Goal: Use online tool/utility: Utilize a website feature to perform a specific function

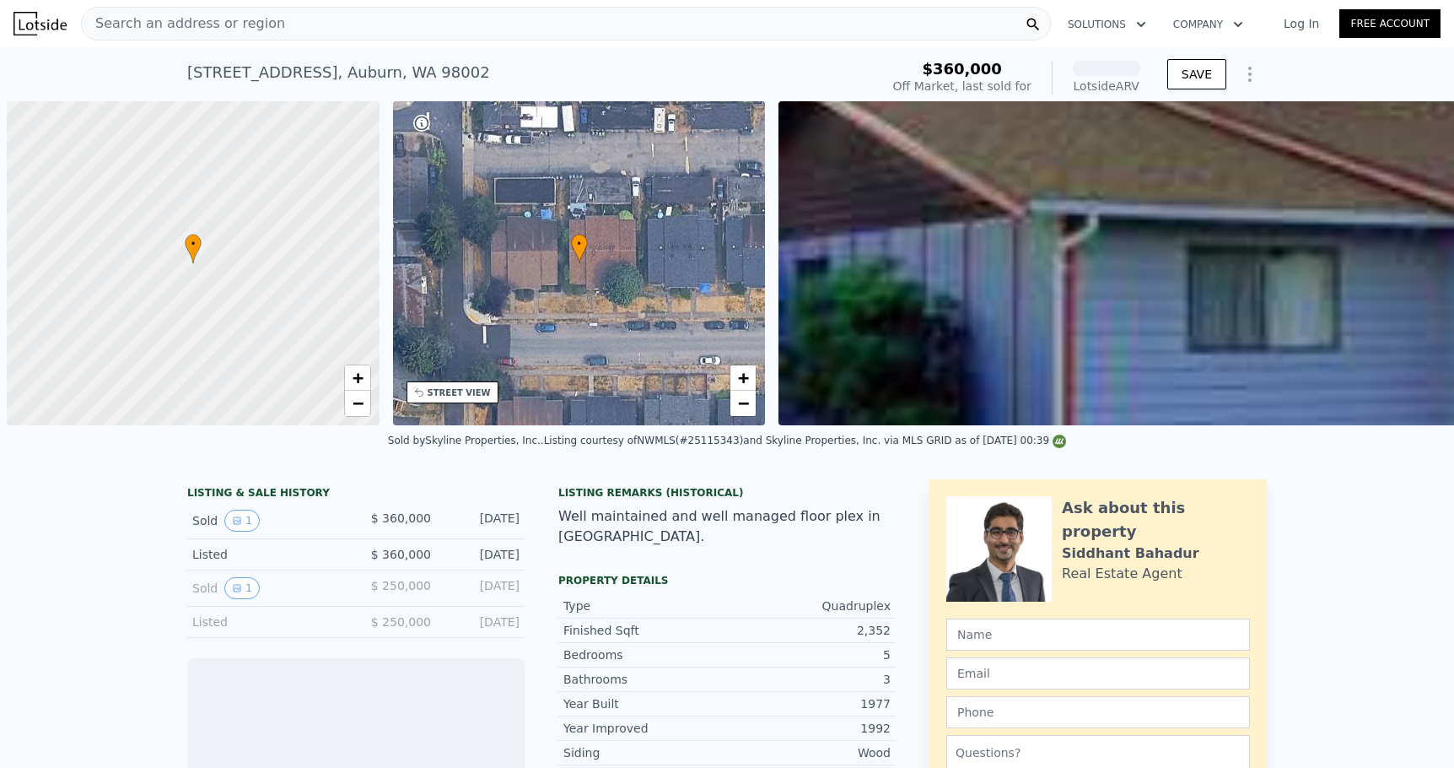
scroll to position [0, 7]
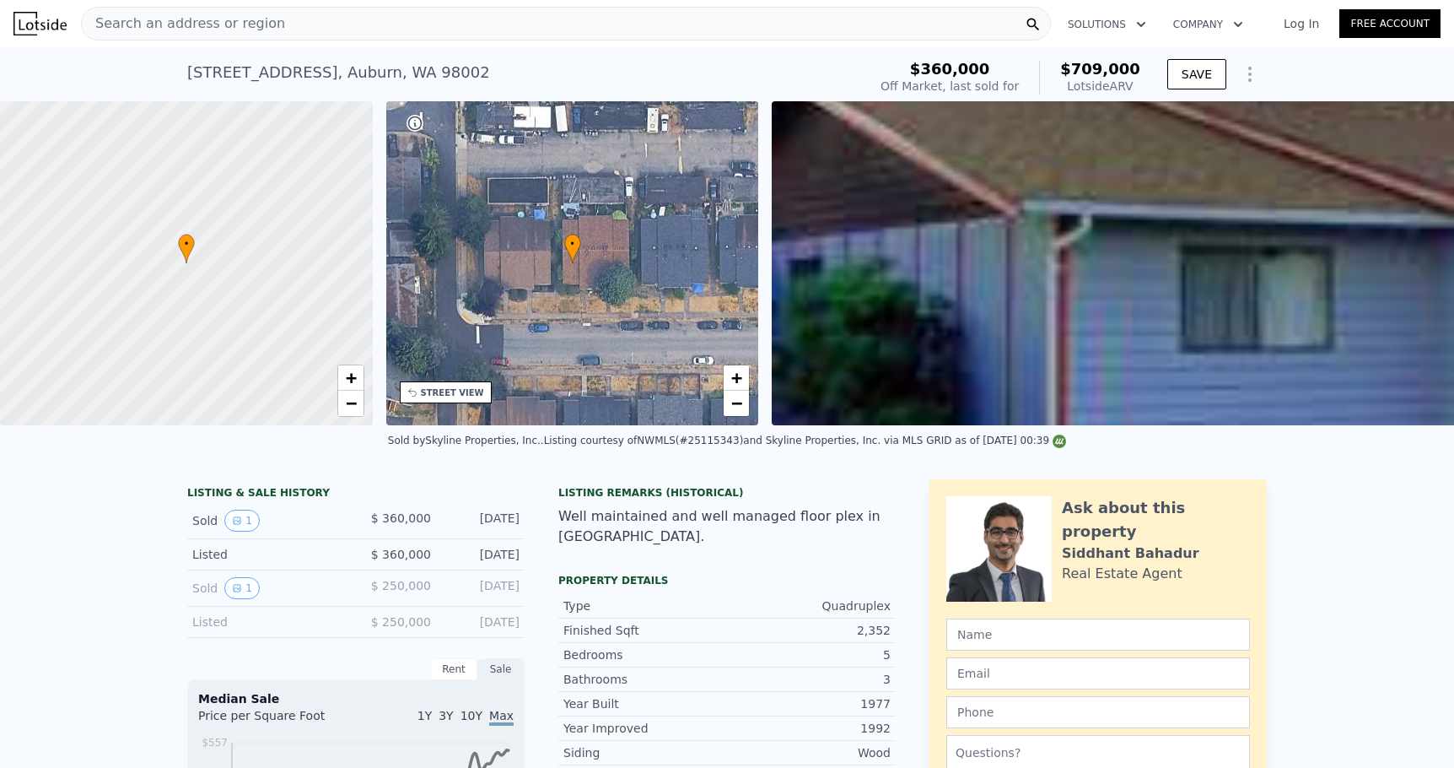
click at [347, 18] on div "Search an address or region" at bounding box center [566, 24] width 970 height 34
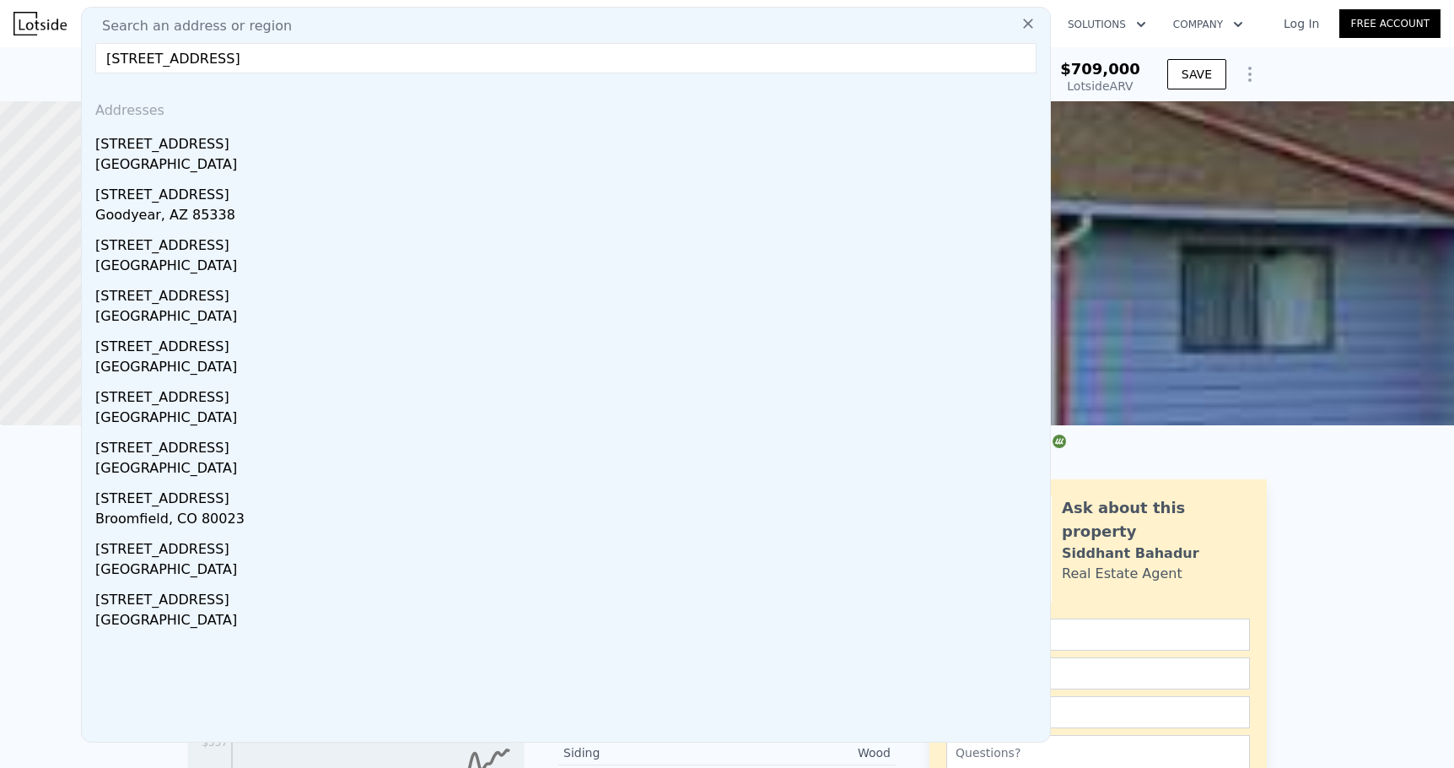
type input "[STREET_ADDRESS]"
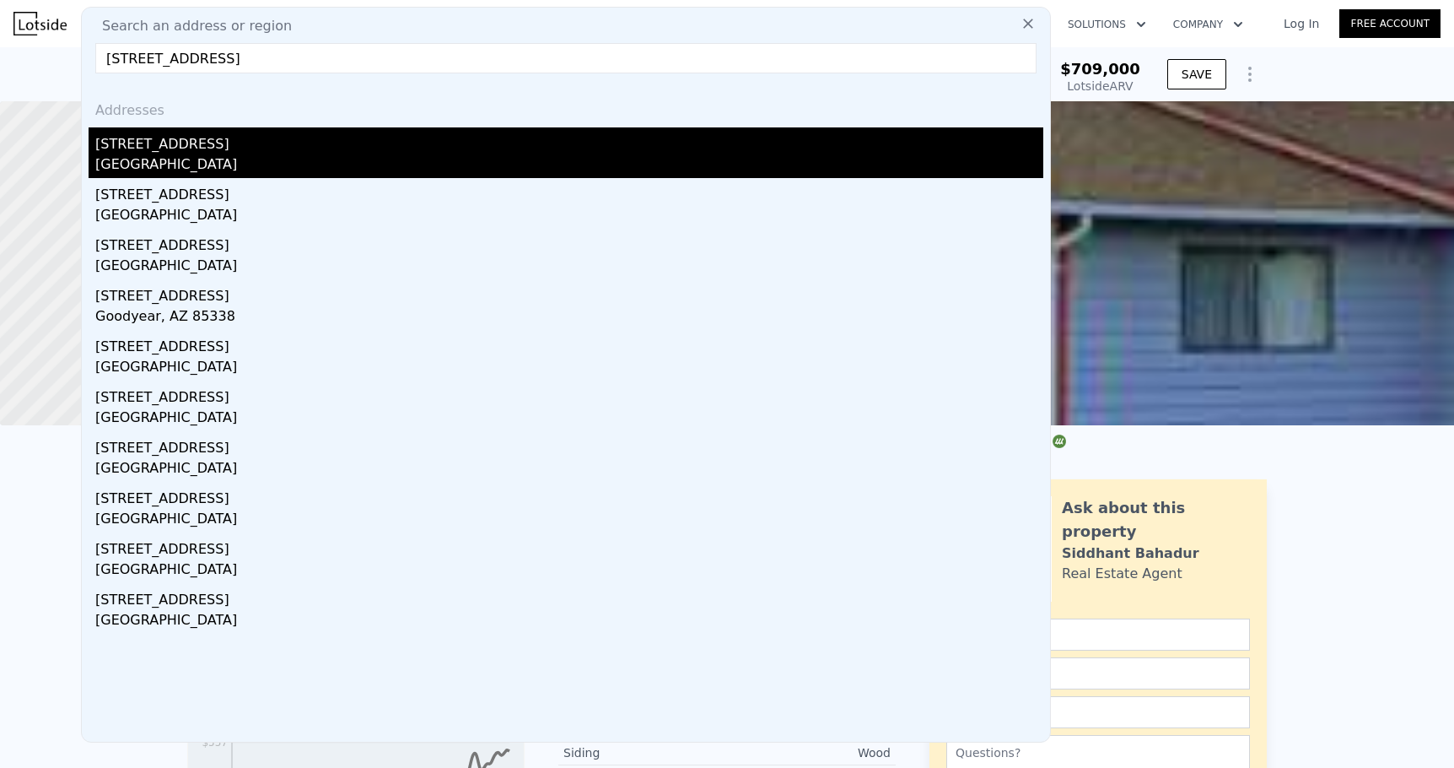
click at [164, 156] on div "[GEOGRAPHIC_DATA]" at bounding box center [569, 166] width 948 height 24
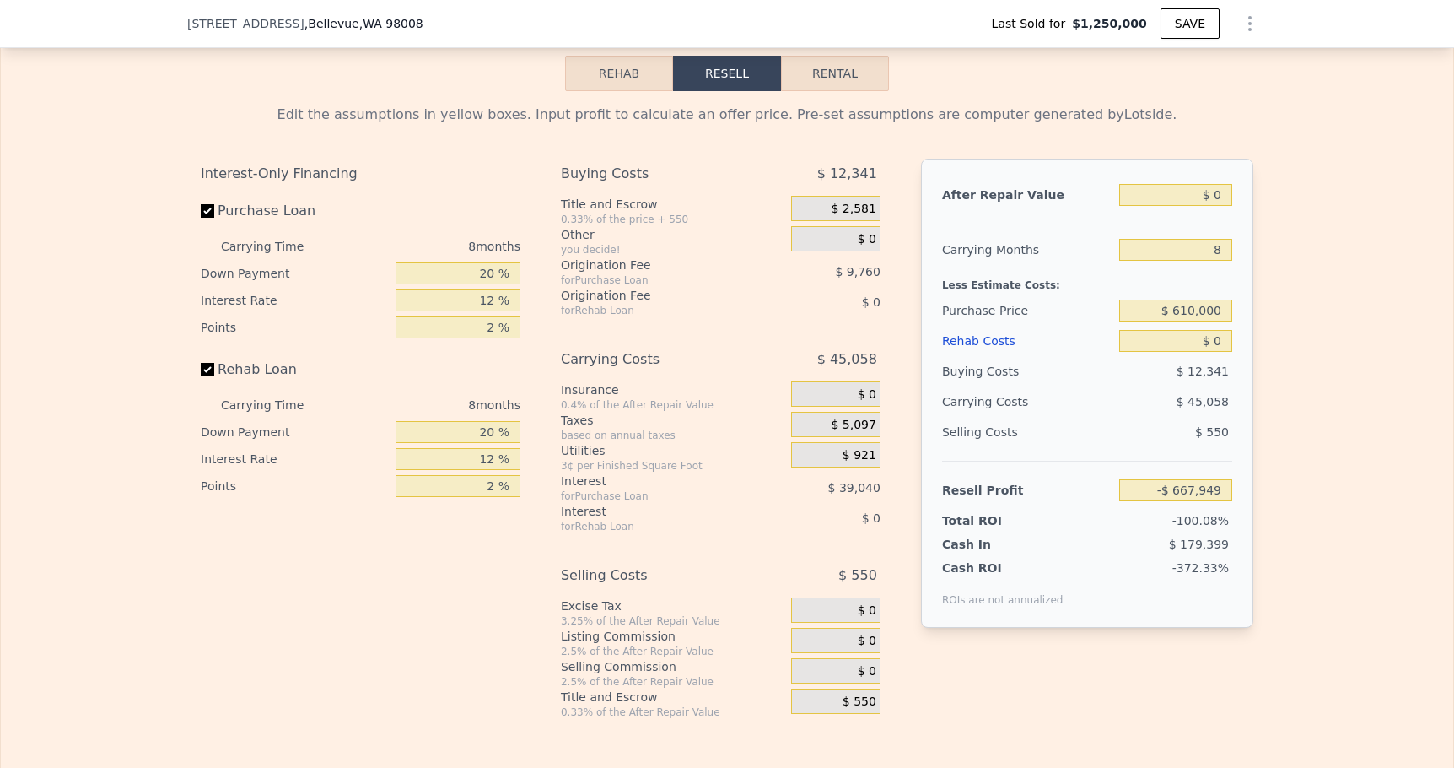
scroll to position [2557, 0]
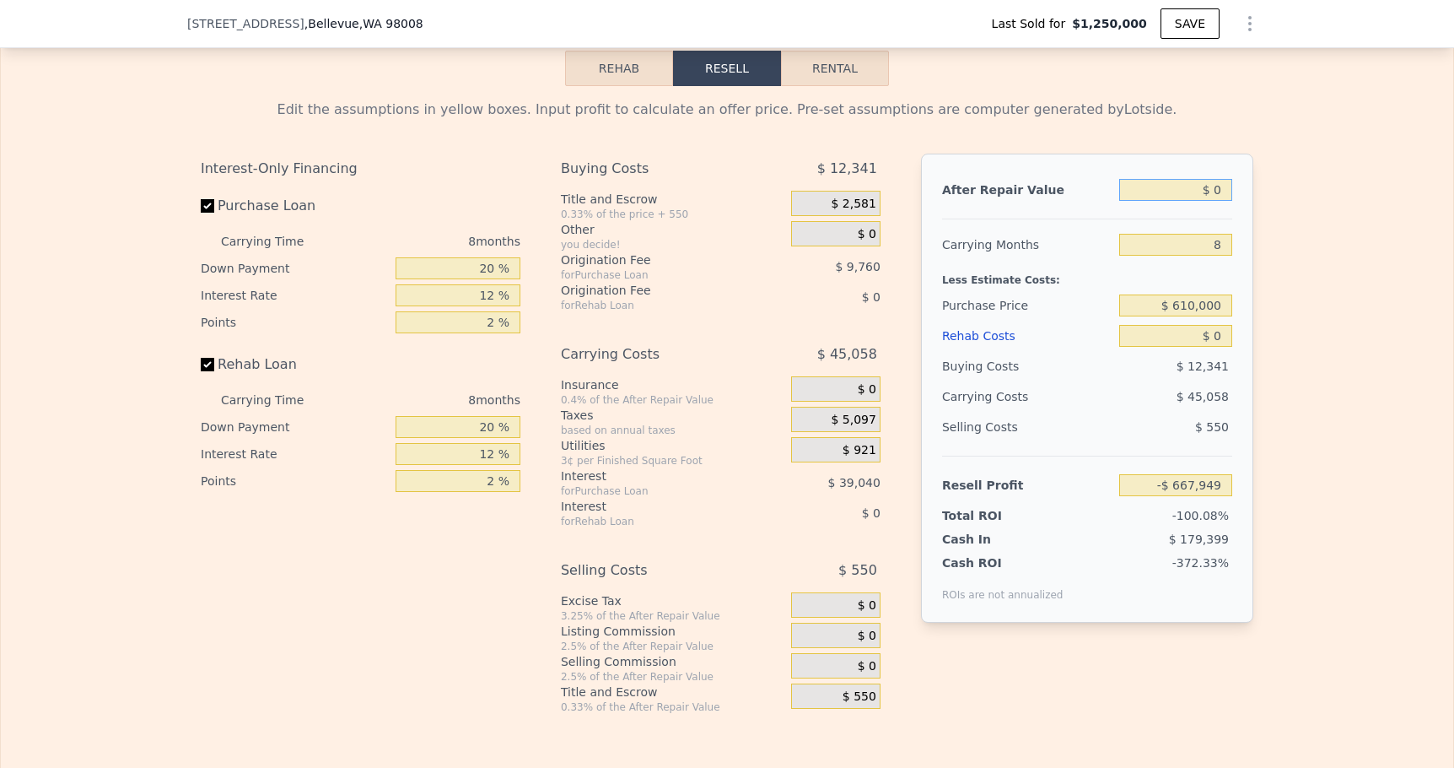
click at [1220, 186] on input "$ 0" at bounding box center [1175, 190] width 113 height 22
type input "$ 2"
type input "-$ 667,947"
type input "$ 3"
type input "-$ 667,946"
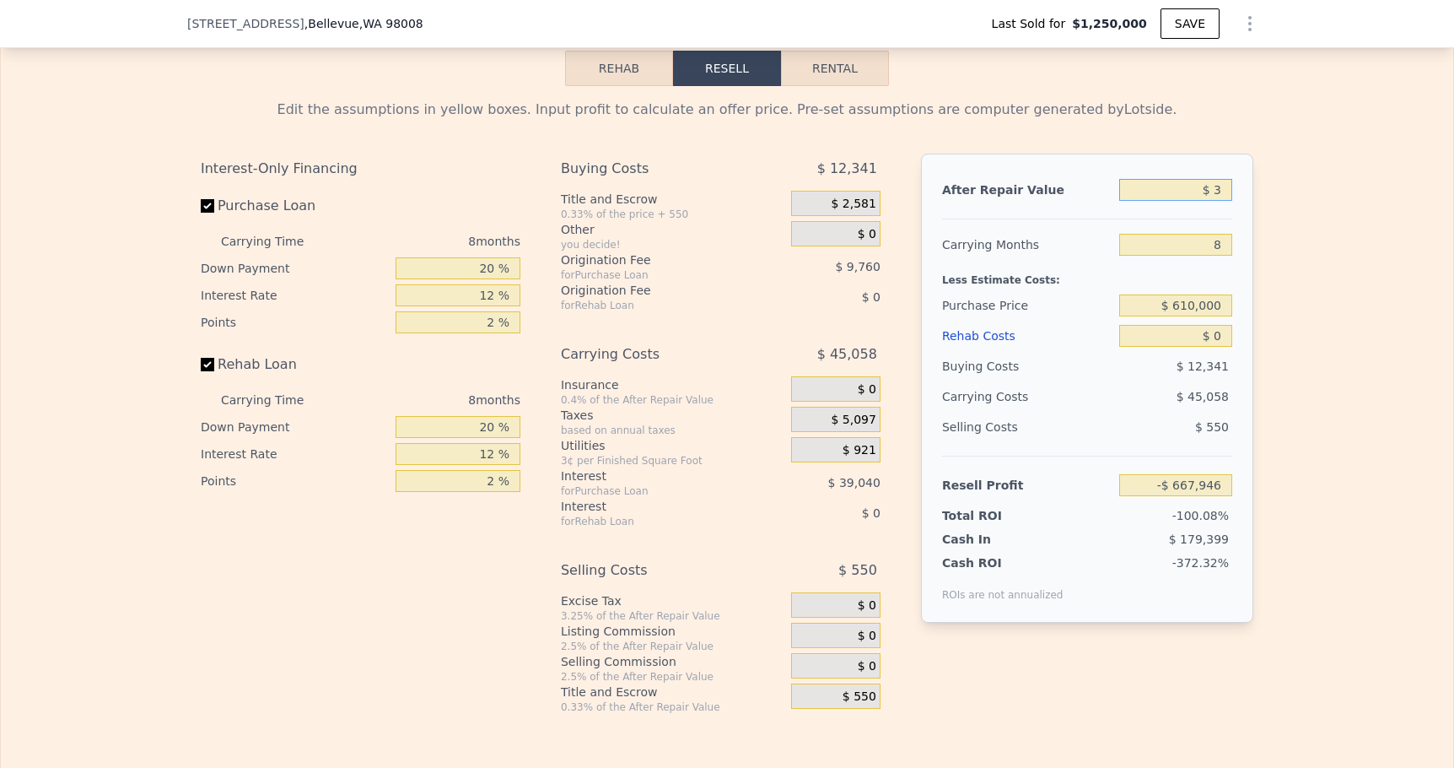
type input "$ 30"
type input "-$ 667,922"
type input "$ 300"
type input "-$ 667,677"
type input "$ 3,000"
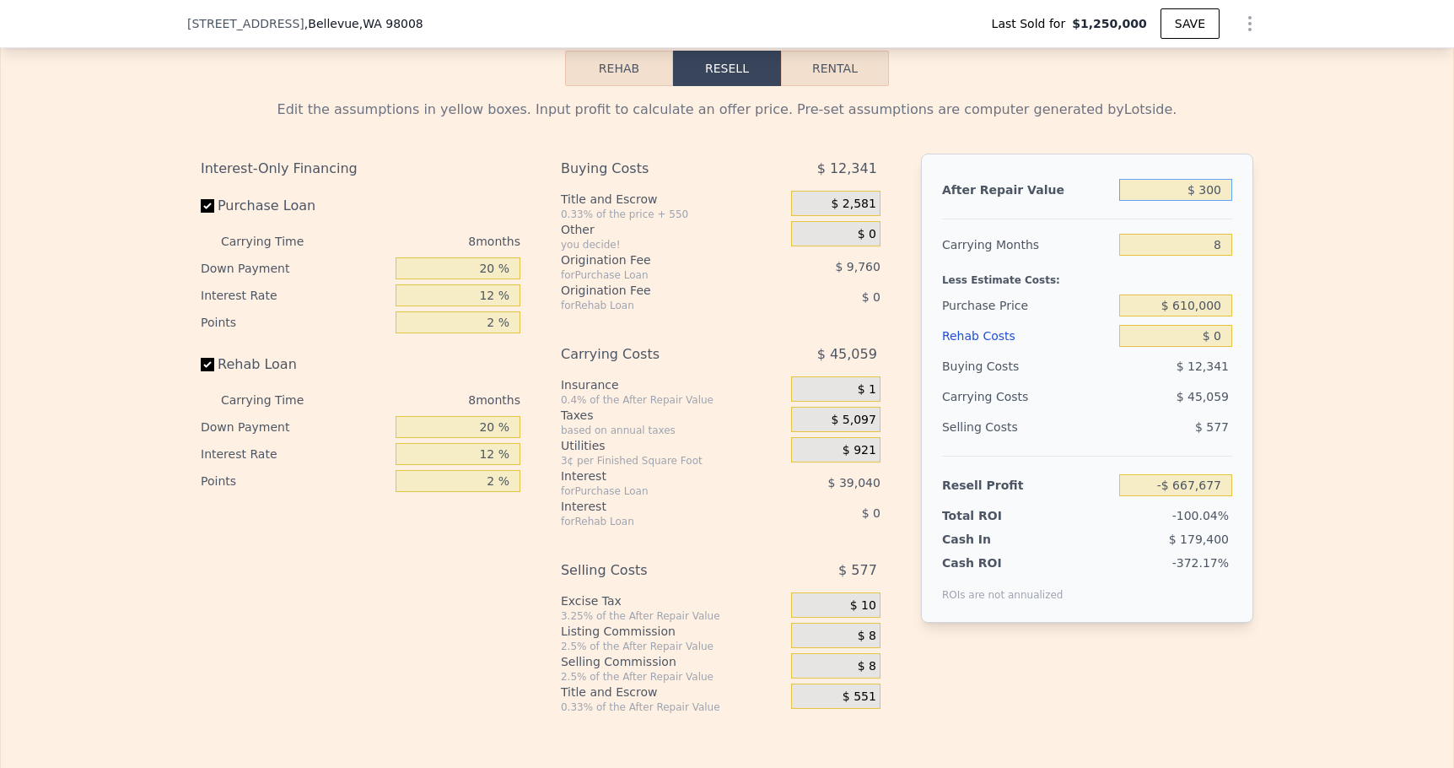
type input "-$ 665,215"
type input "$ 30,000"
type input "-$ 640,604"
type input "$ 300,000"
type input "-$ 394,498"
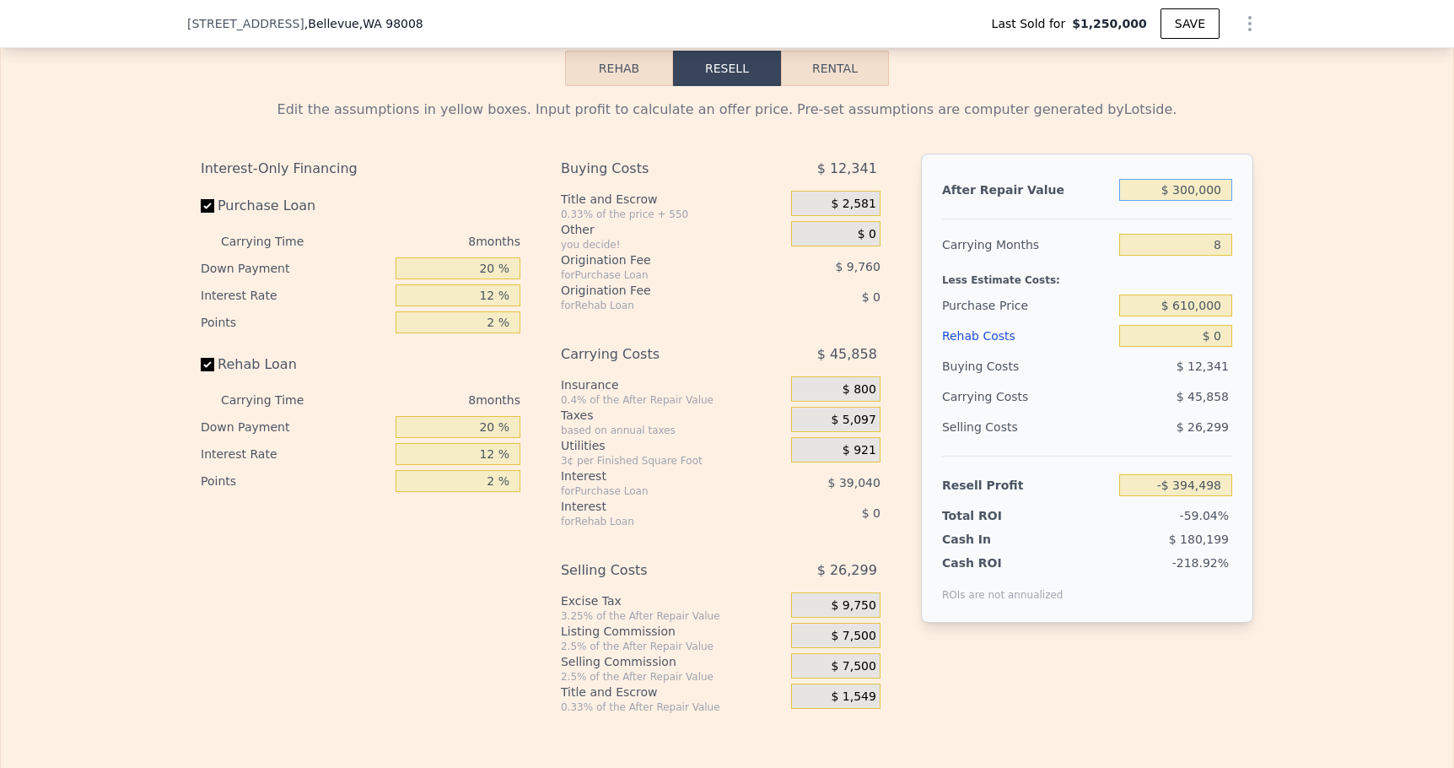
type input "$ 3,000,000"
type input "$ 2,066,561"
click at [1223, 249] on input "8" at bounding box center [1175, 245] width 113 height 22
type input "1"
type input "$ 2,112,987"
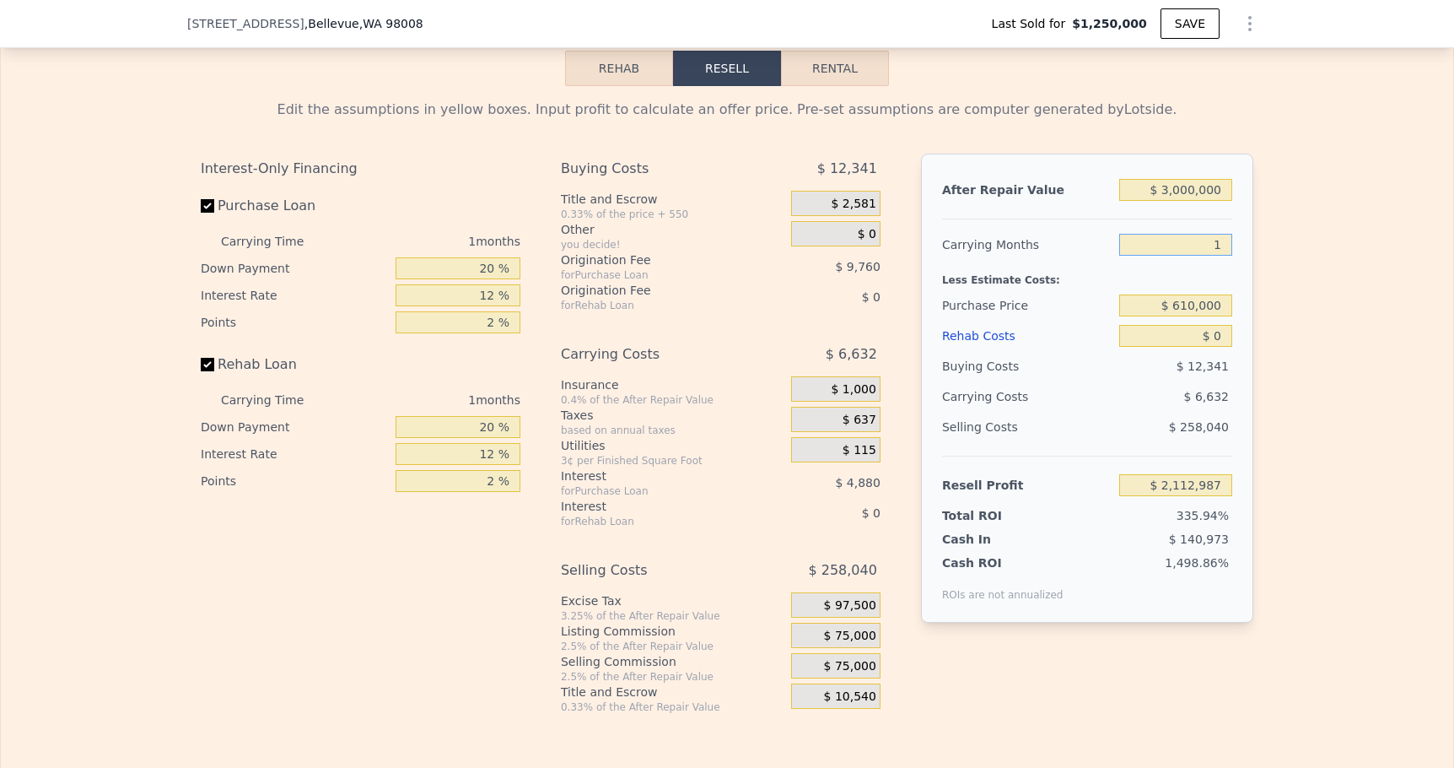
type input "14"
type input "$ 2,026,768"
type input "1"
type input "$ 2,112,987"
type input "14"
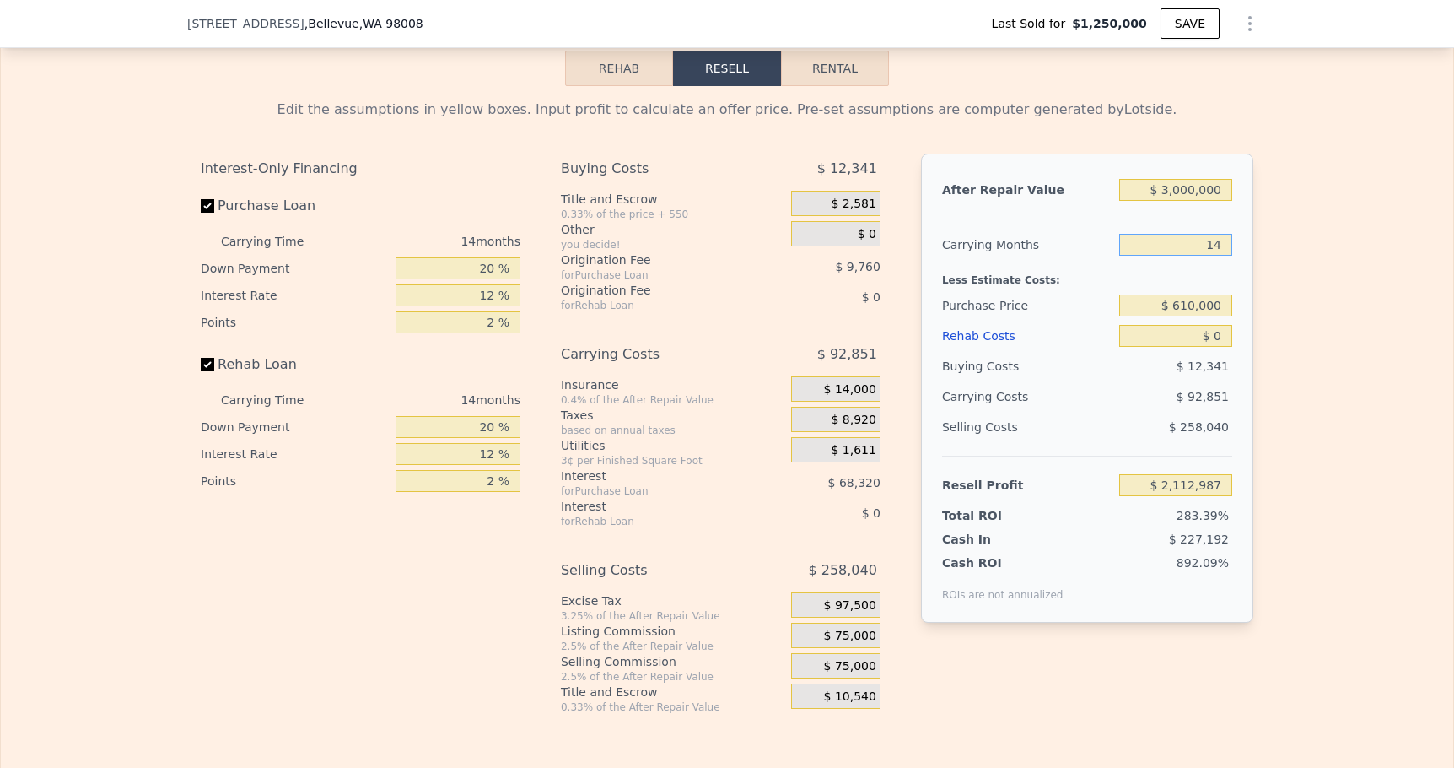
type input "$ 2,026,768"
type input "140"
type input "$ 1,191,102"
type input "1400"
type input "-$ 7,165,554"
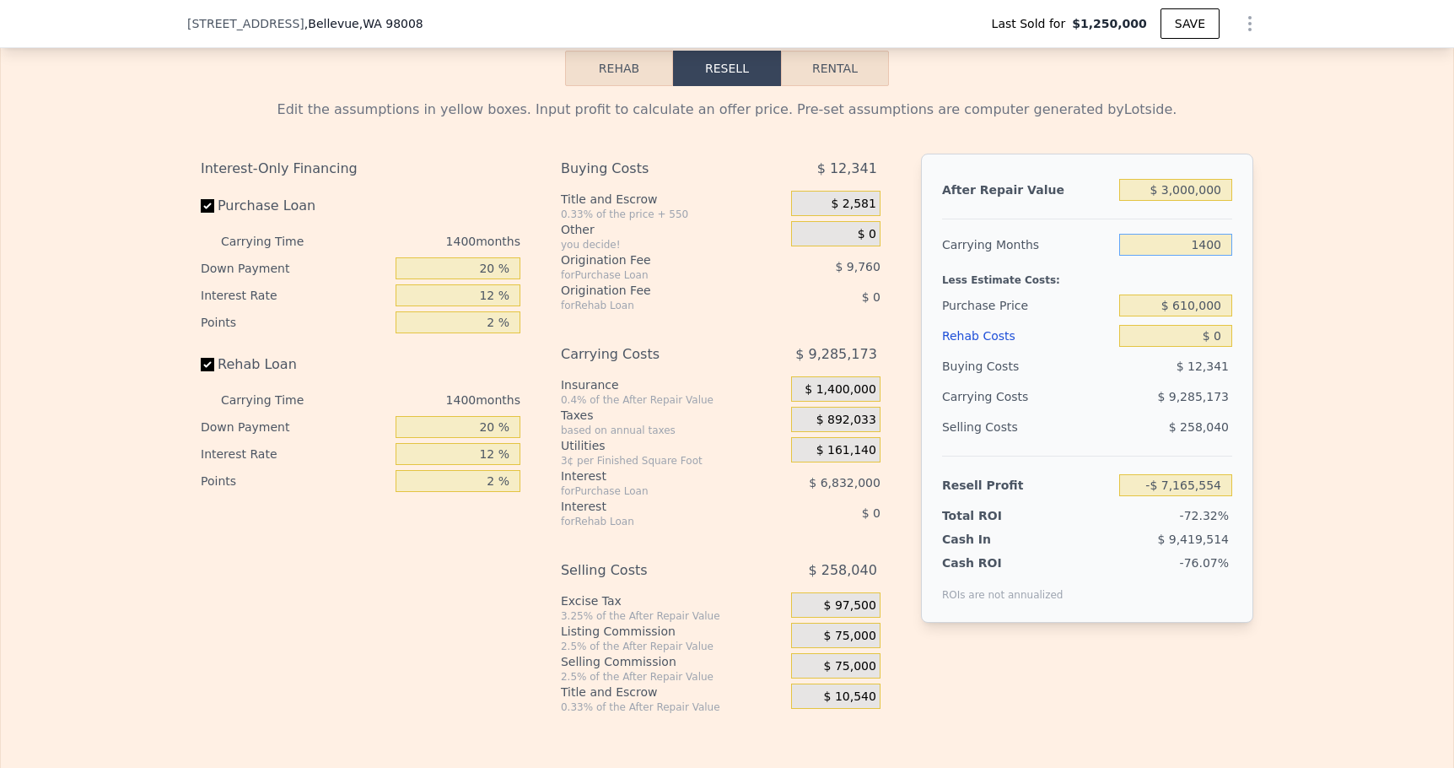
type input "14000"
type input "-$ 90,732,114"
type input "140000"
type input "-$ 926,397,714"
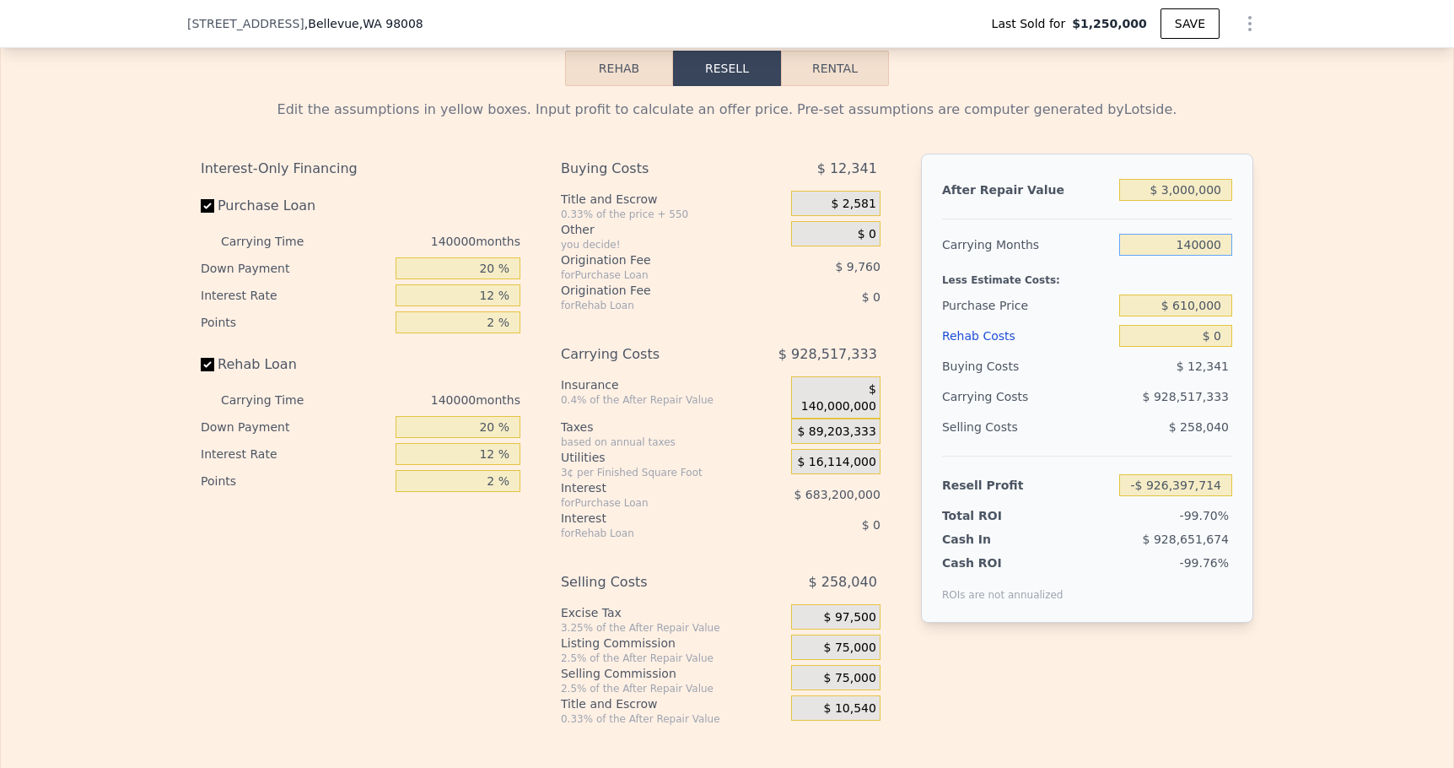
type input "14000"
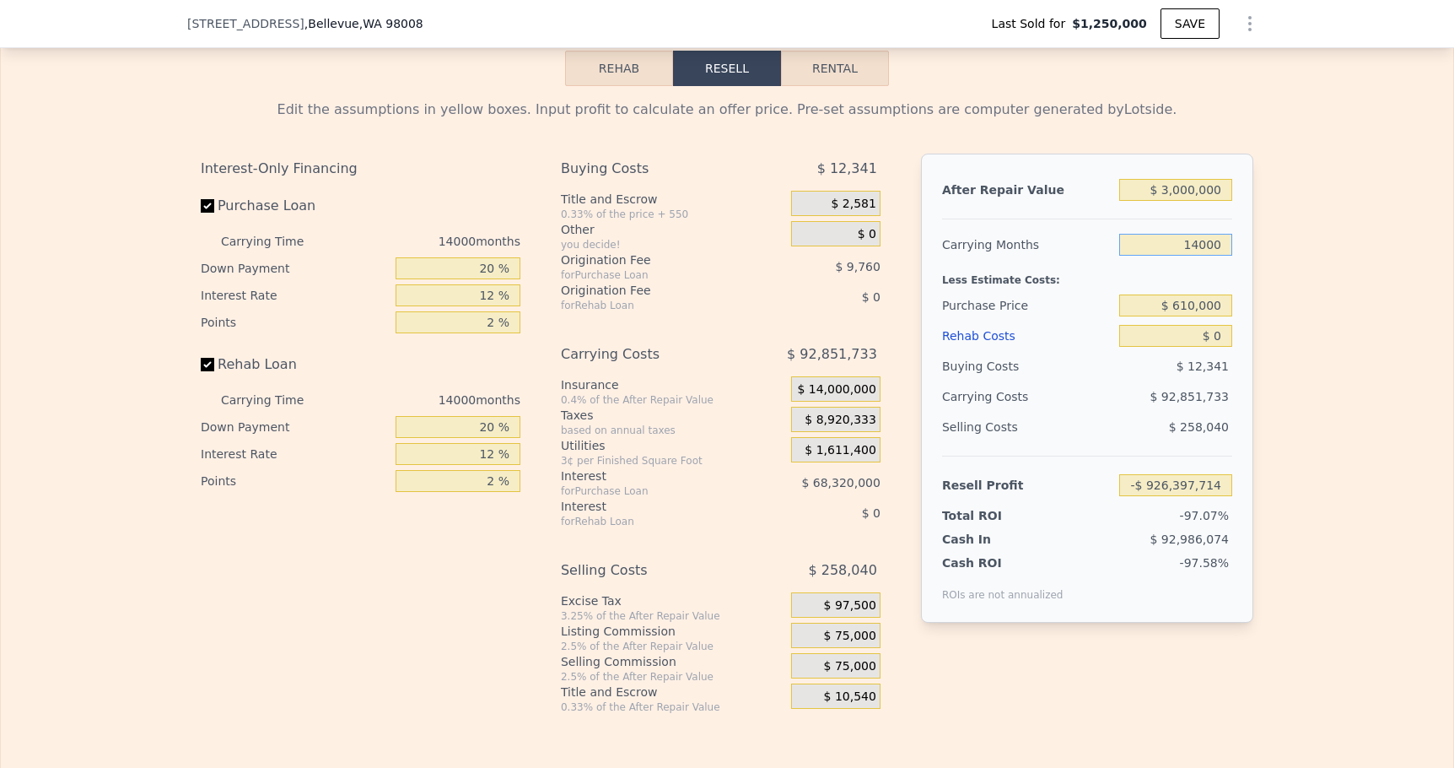
type input "-$ 90,732,114"
type input "1400"
type input "-$ 7,165,554"
type input "140"
type input "$ 1,191,102"
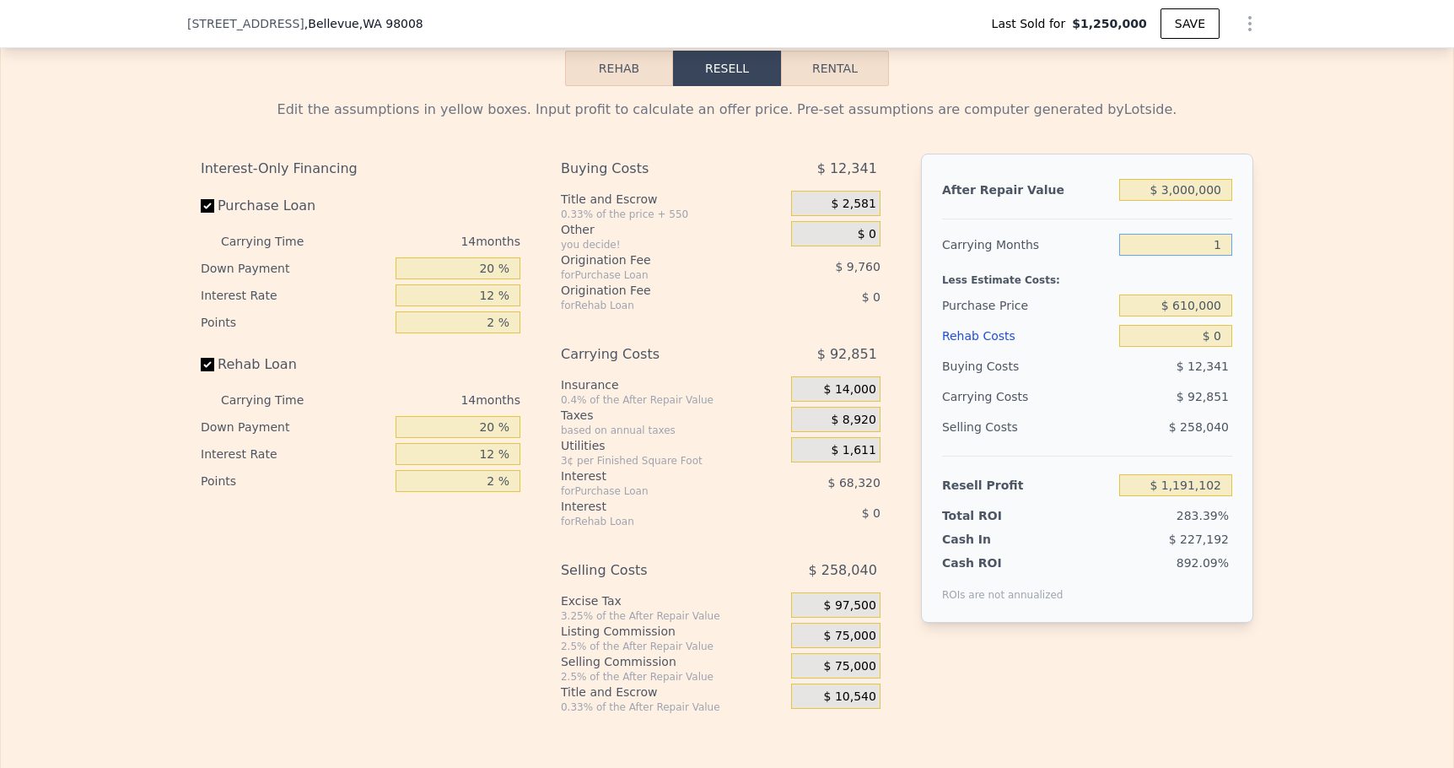
type input "1"
type input "$ 2,112,987"
type input "12"
type input "$ 2,040,032"
type input "12"
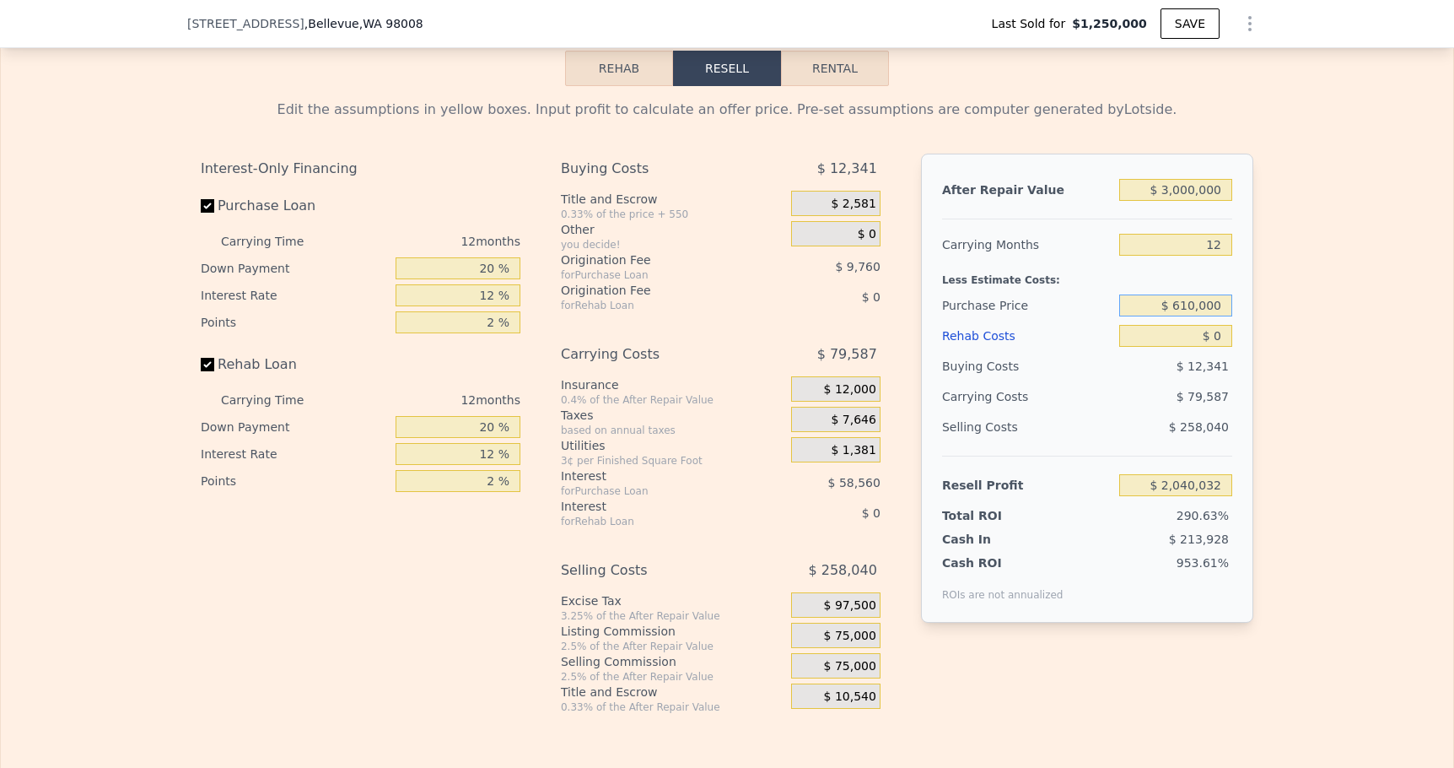
click at [1231, 303] on input "$ 610,000" at bounding box center [1175, 305] width 113 height 22
type input "$ 1,400,000"
click at [1228, 332] on input "$ 0" at bounding box center [1175, 336] width 113 height 22
type input "$ 1,158,921"
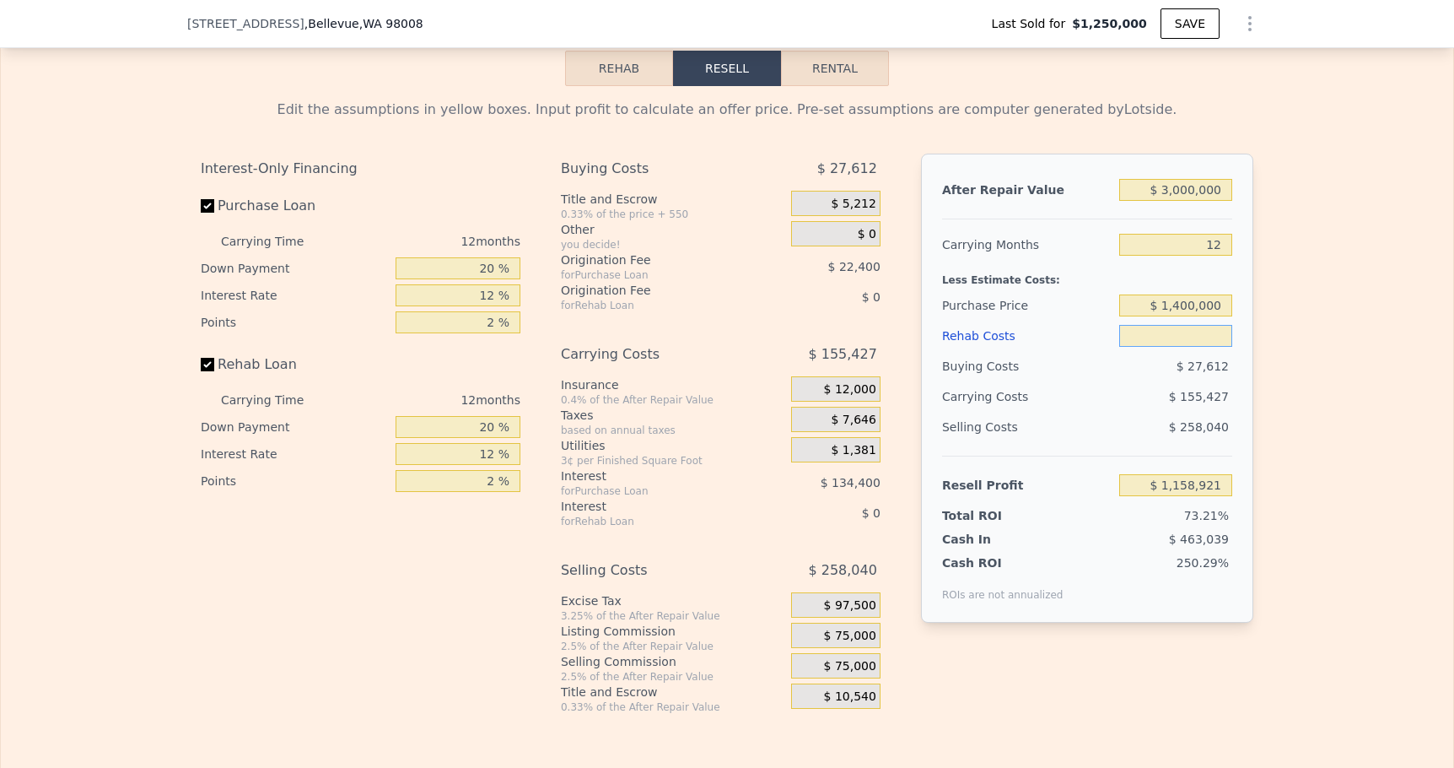
type input "$ 1"
type input "$ 1,158,920"
type input "$ 10"
type input "$ 1,158,911"
type input "$ 100"
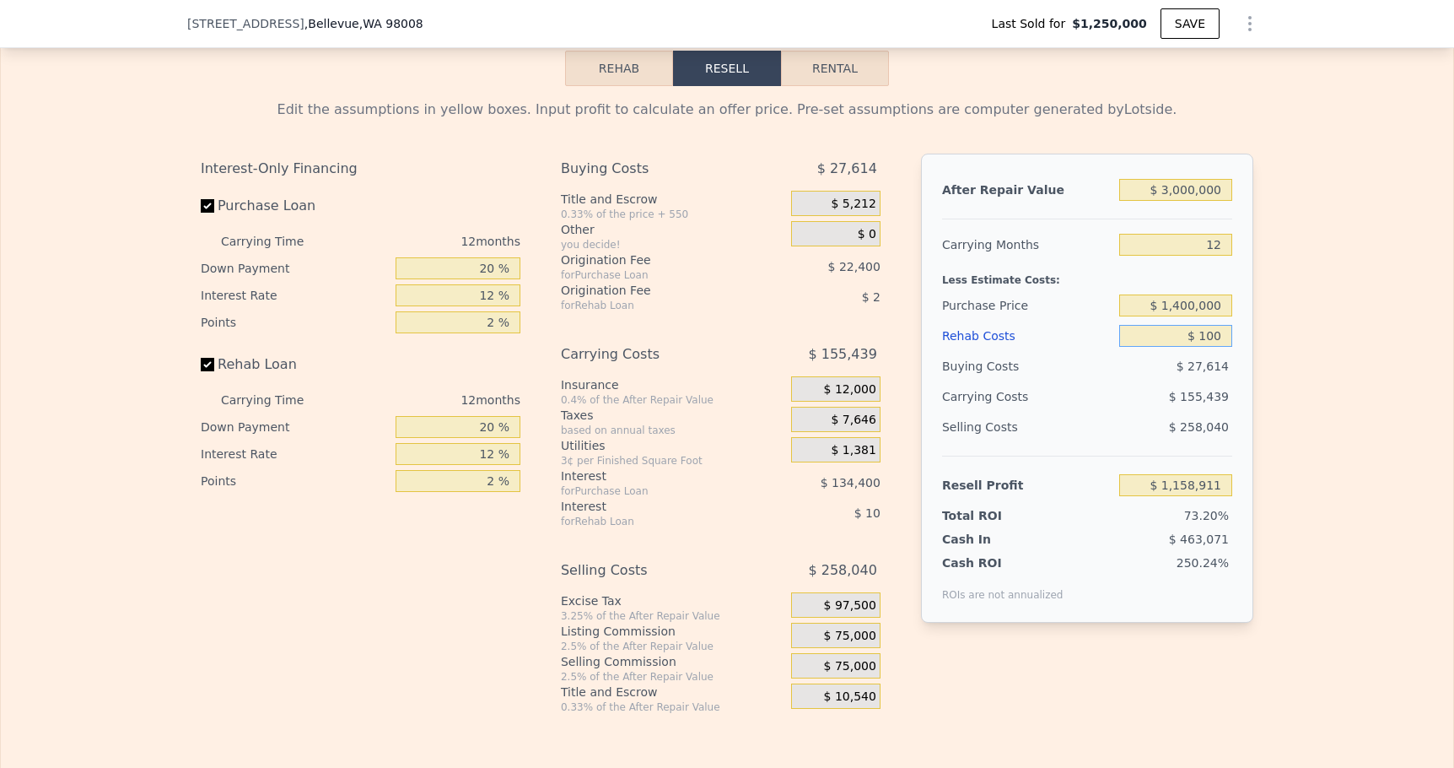
type input "$ 1,158,807"
type input "$ 1,000"
type input "$ 1,157,809"
type input "$ 10,000"
type input "$ 1,147,801"
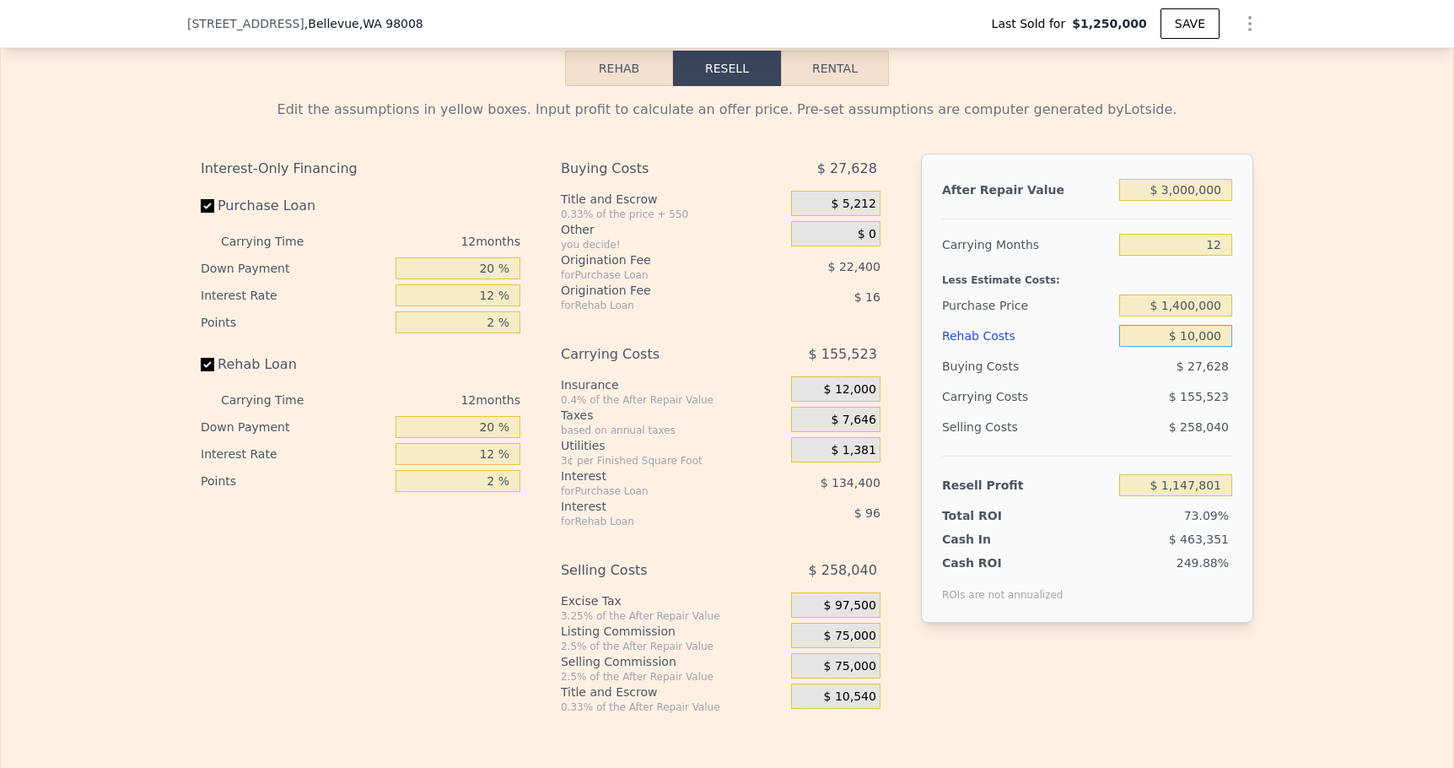
type input "$ 100,000"
type input "$ 1,047,721"
type input "$ 1,000,000"
type input "$ 46,921"
click at [1290, 331] on div "Edit the assumptions in yellow boxes. Input profit to calculate an offer price.…" at bounding box center [727, 400] width 1452 height 628
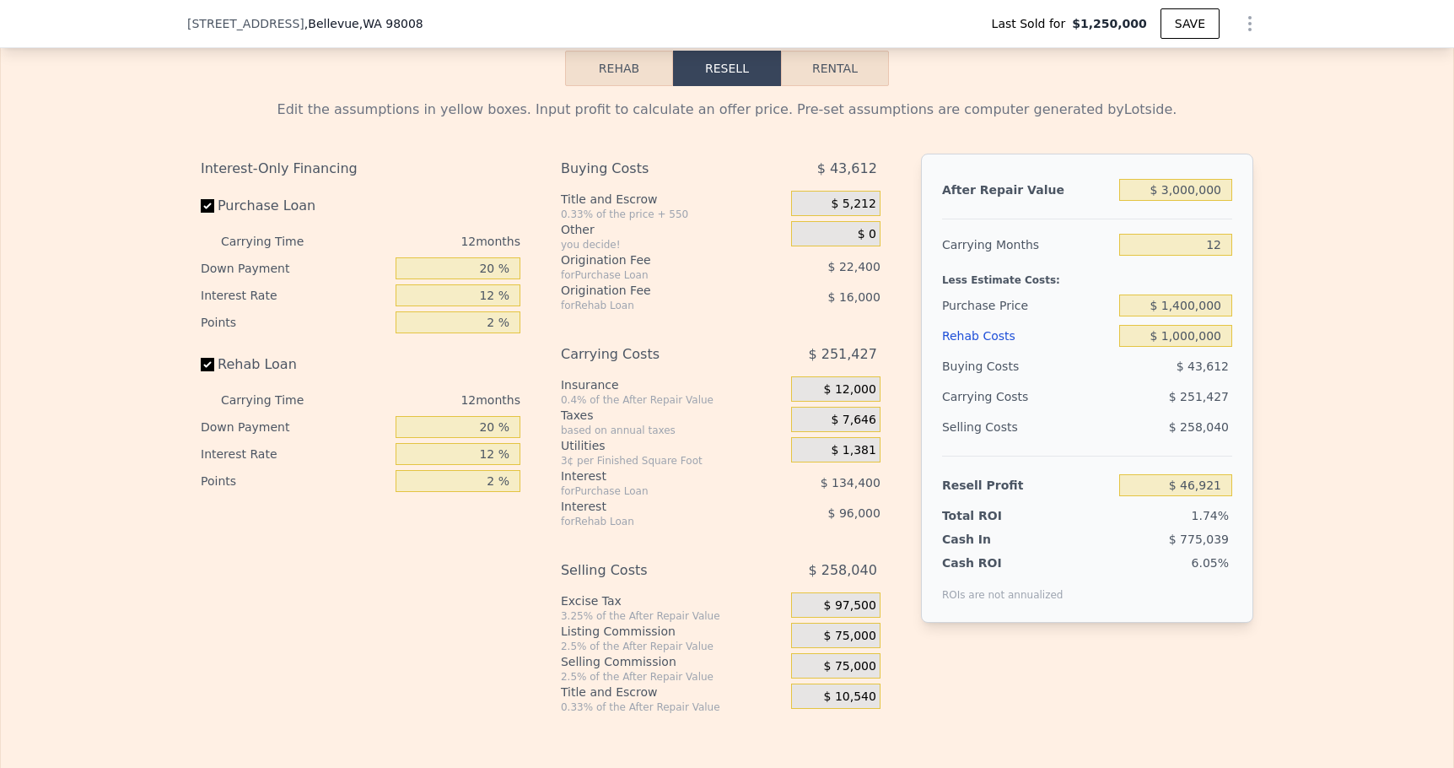
click at [207, 205] on input "Purchase Loan" at bounding box center [207, 205] width 13 height 13
checkbox input "false"
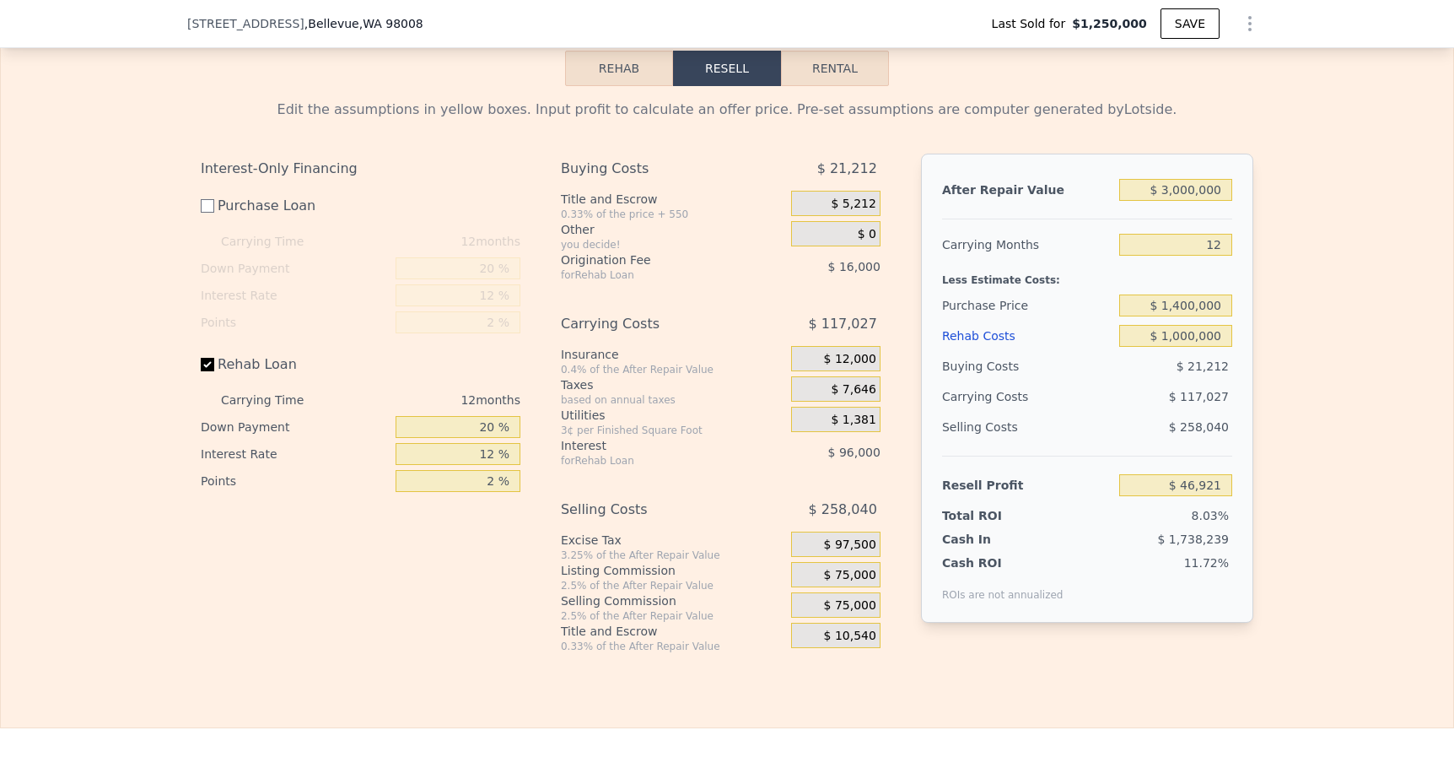
type input "$ 203,721"
click at [206, 360] on input "Rehab Loan" at bounding box center [207, 364] width 13 height 13
checkbox input "false"
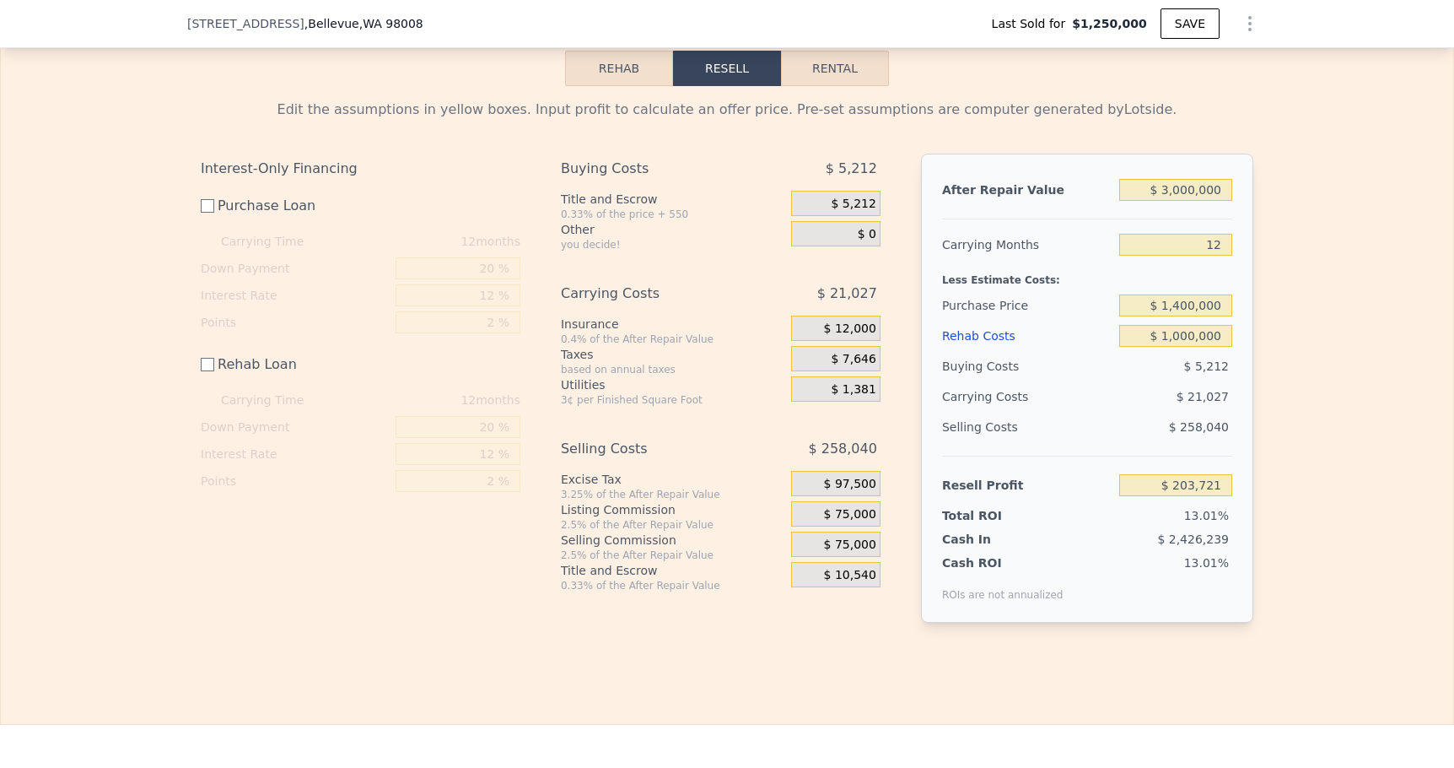
type input "$ 315,721"
click at [1182, 188] on input "$ 3,000,000" at bounding box center [1175, 190] width 113 height 22
type input "$ 300,000"
type input "-$ 2,141,738"
type input "$ 3,400,000"
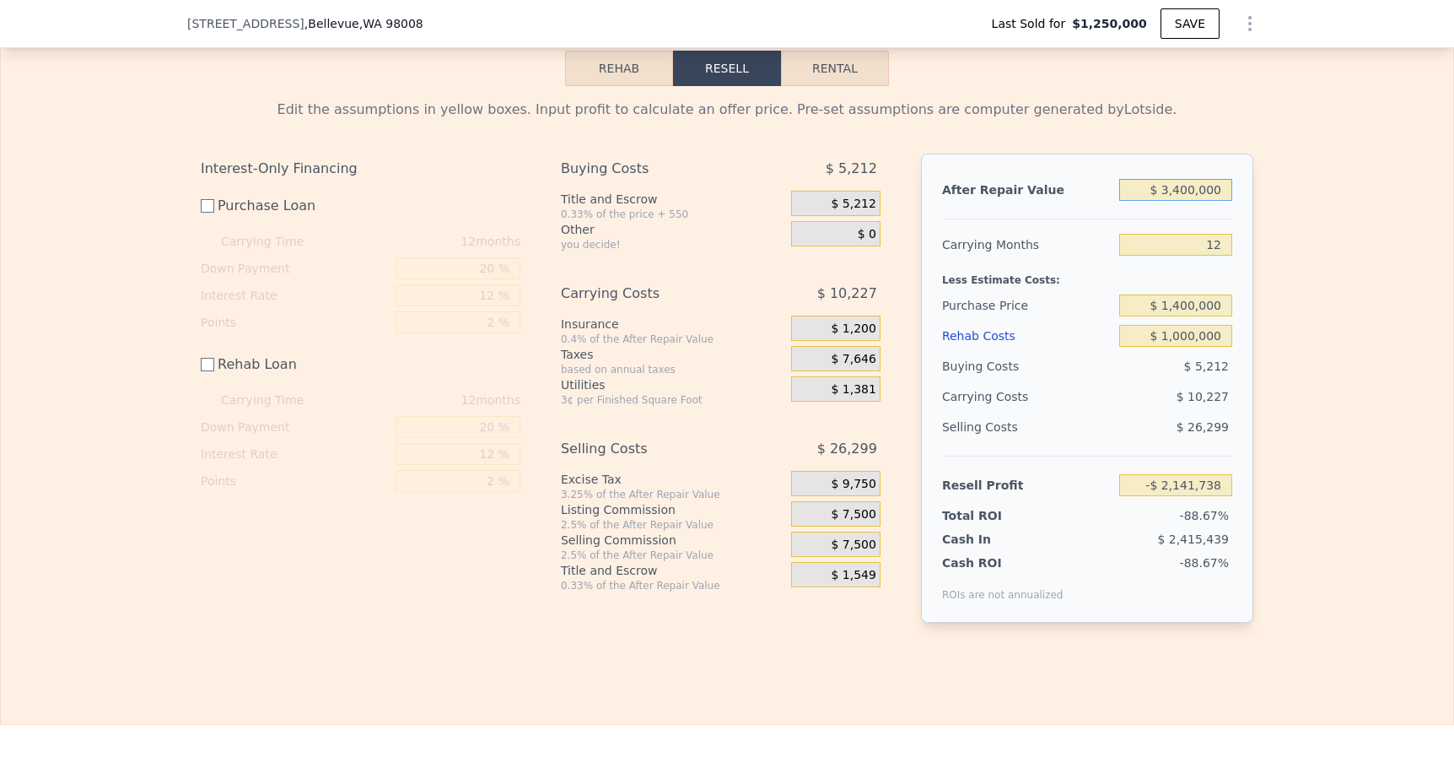
type input "$ 679,789"
click at [1182, 302] on input "$ 1,400,000" at bounding box center [1175, 305] width 113 height 22
type input "$ 1,500,000"
click at [1247, 353] on div "After Repair Value $ 3,400,000 Carrying Months 12 Less Estimate Costs: Purchase…" at bounding box center [1087, 388] width 332 height 469
type input "$ 579,456"
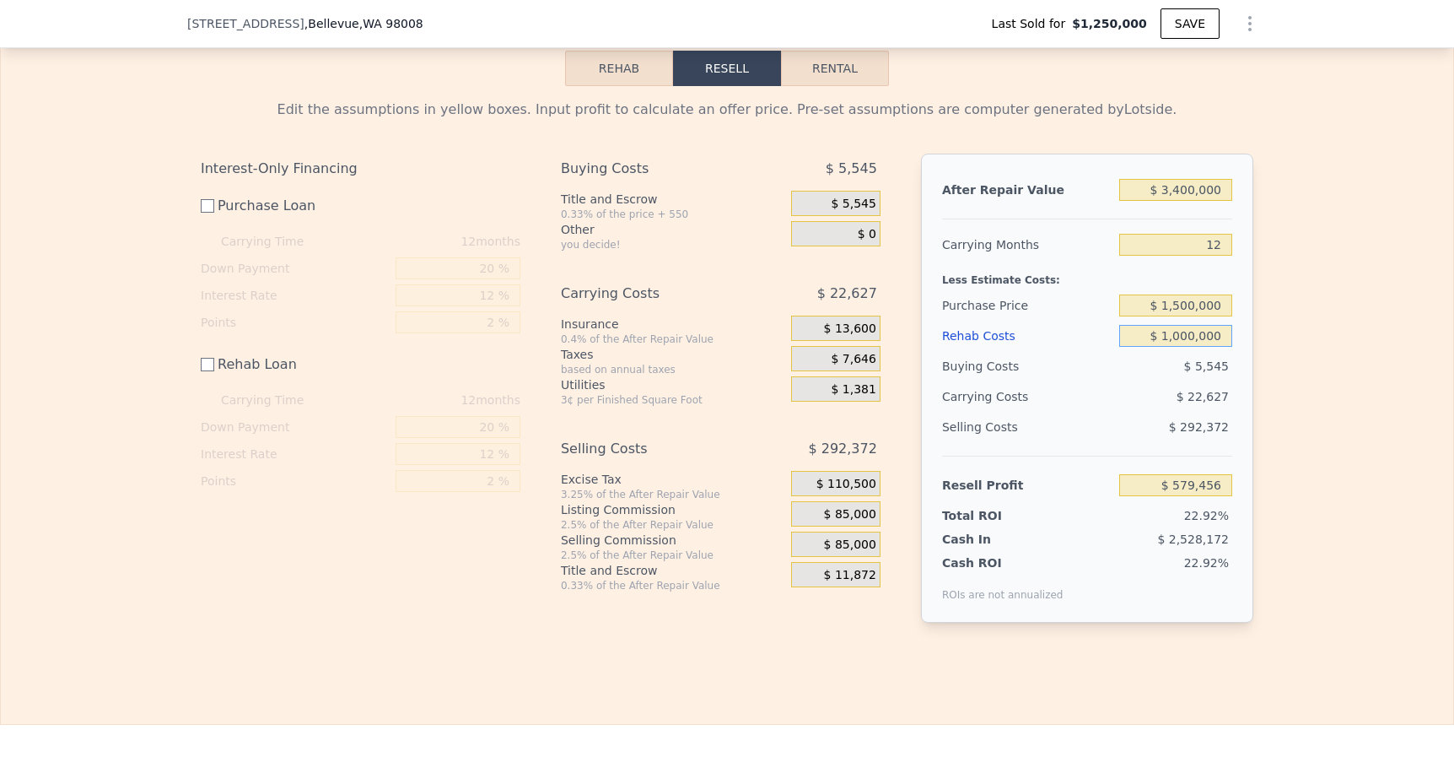
click at [1194, 335] on input "$ 1,000,000" at bounding box center [1175, 336] width 113 height 22
type input "$ 1,002,000"
type input "$ 577,456"
type input "$ 100,000"
type input "$ 1,479,456"
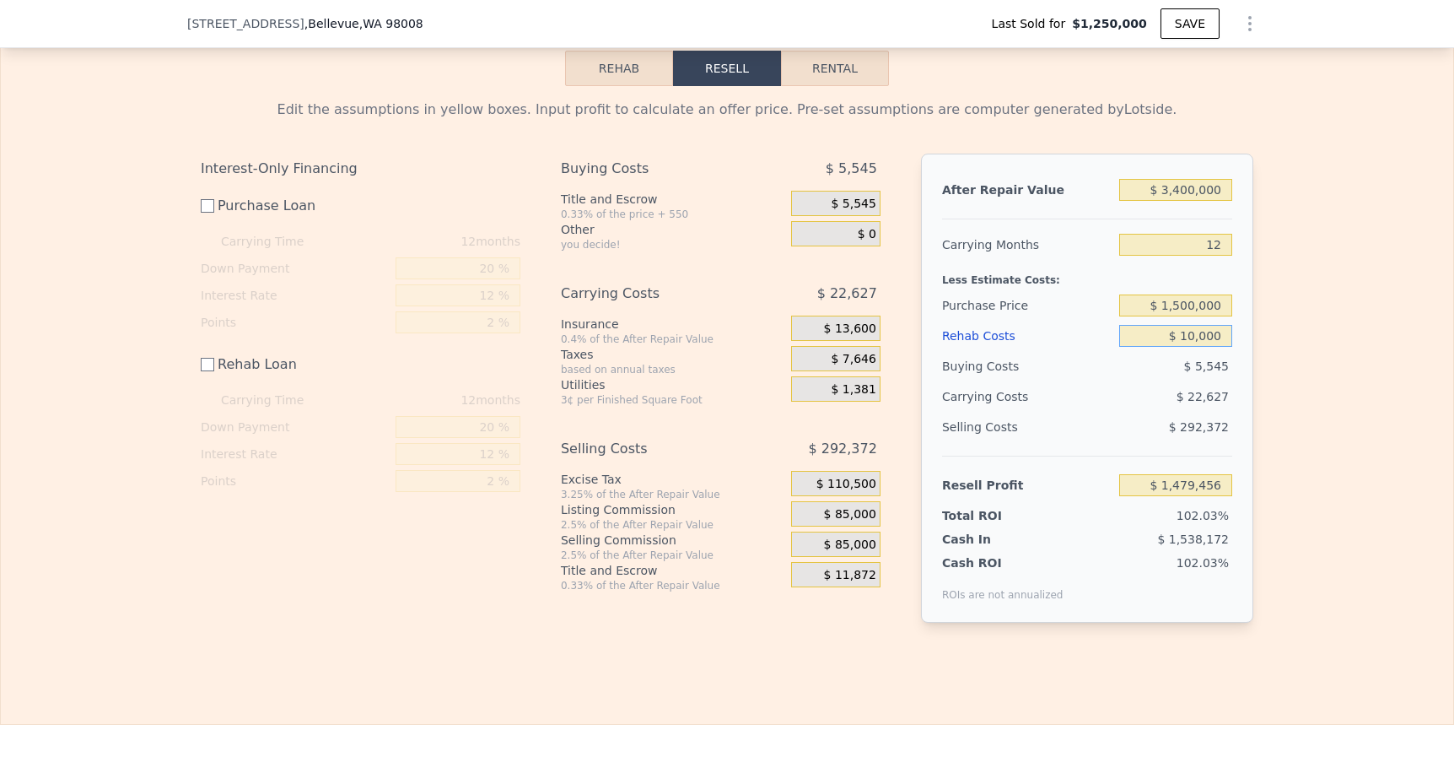
type input "$ 102,000"
type input "$ 1,477,456"
type input "$ 1,023,000"
type input "$ 556,456"
click at [1364, 542] on div "Edit the assumptions in yellow boxes. Input profit to calculate an offer price.…" at bounding box center [727, 367] width 1452 height 563
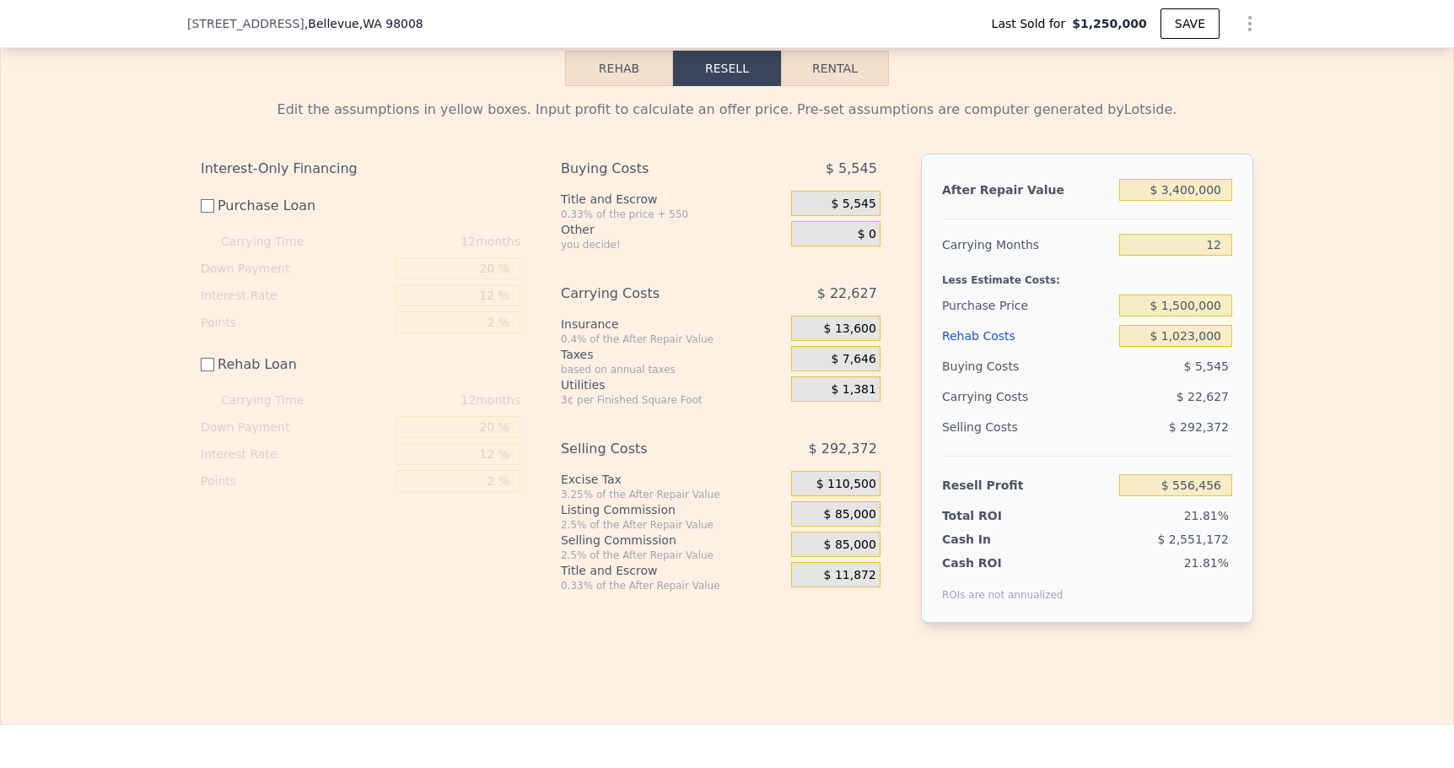
click at [1310, 279] on div "Edit the assumptions in yellow boxes. Input profit to calculate an offer price.…" at bounding box center [727, 367] width 1452 height 563
